Goal: Task Accomplishment & Management: Manage account settings

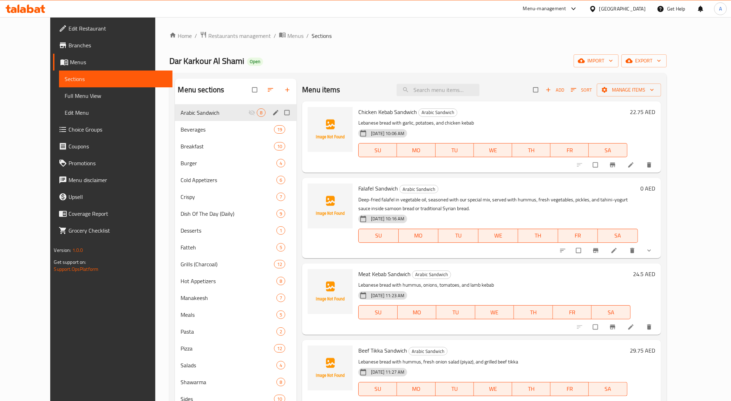
click at [280, 113] on input "Menu sections" at bounding box center [287, 112] width 15 height 13
checkbox input "true"
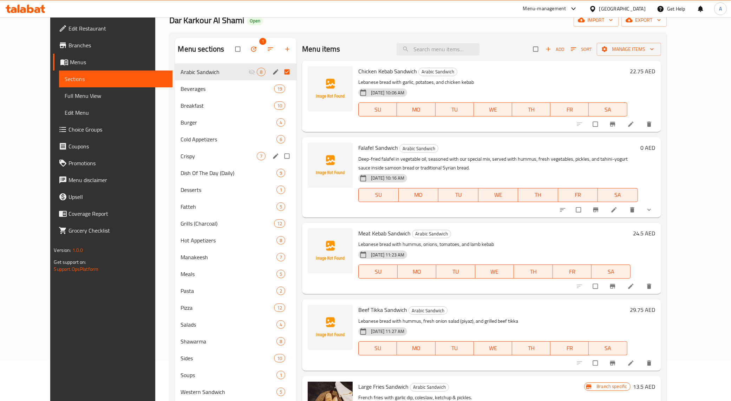
scroll to position [163, 0]
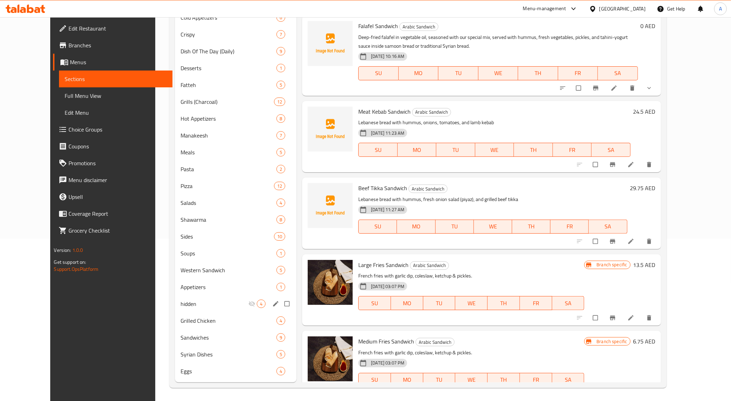
click at [280, 306] on input "Menu sections" at bounding box center [287, 303] width 15 height 13
checkbox input "true"
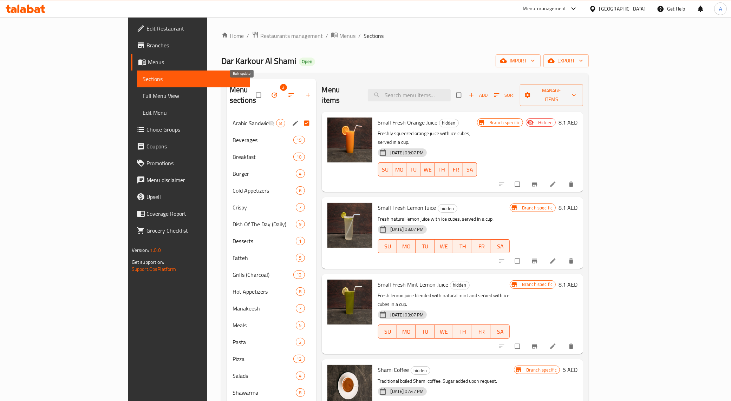
click at [272, 93] on icon "button" at bounding box center [274, 95] width 5 height 5
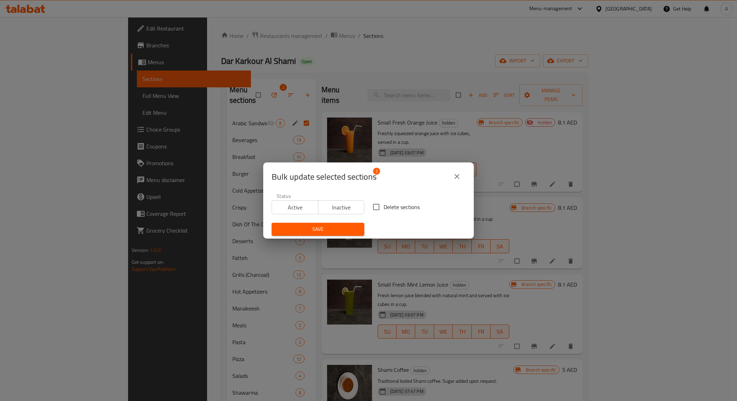
click at [379, 208] on input "Delete sections" at bounding box center [376, 207] width 15 height 15
checkbox input "true"
click at [347, 225] on span "Save" at bounding box center [317, 229] width 81 height 9
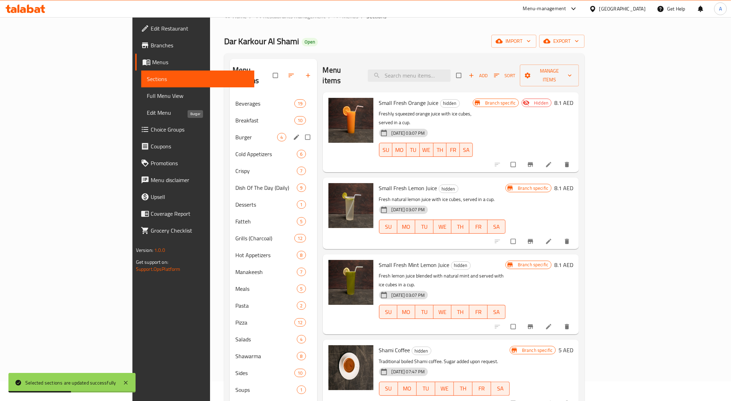
scroll to position [129, 0]
